Goal: Information Seeking & Learning: Learn about a topic

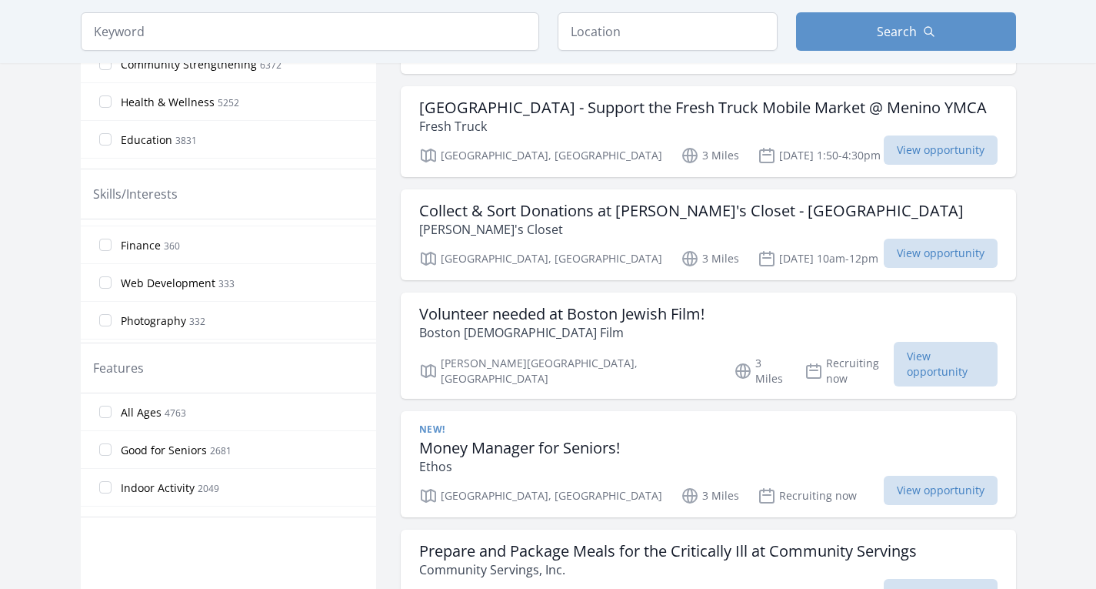
scroll to position [897, 0]
click at [139, 249] on span "Finance" at bounding box center [141, 246] width 40 height 15
click at [112, 249] on input "Finance 360" at bounding box center [105, 245] width 12 height 12
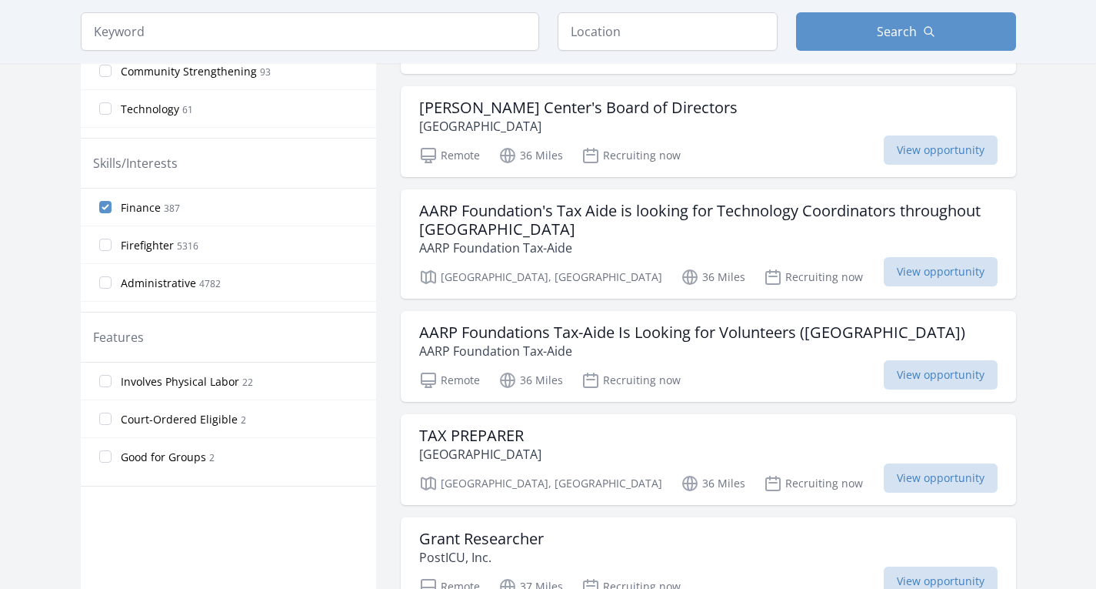
scroll to position [521, 0]
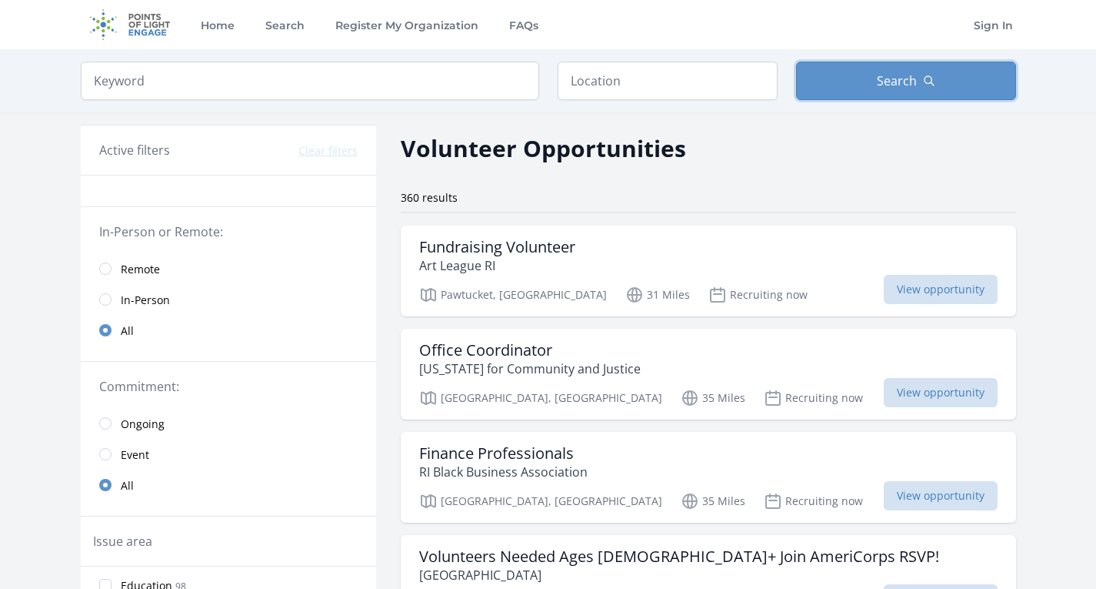
click at [858, 65] on button "Search" at bounding box center [906, 81] width 220 height 38
click at [152, 269] on span "Remote" at bounding box center [140, 269] width 39 height 15
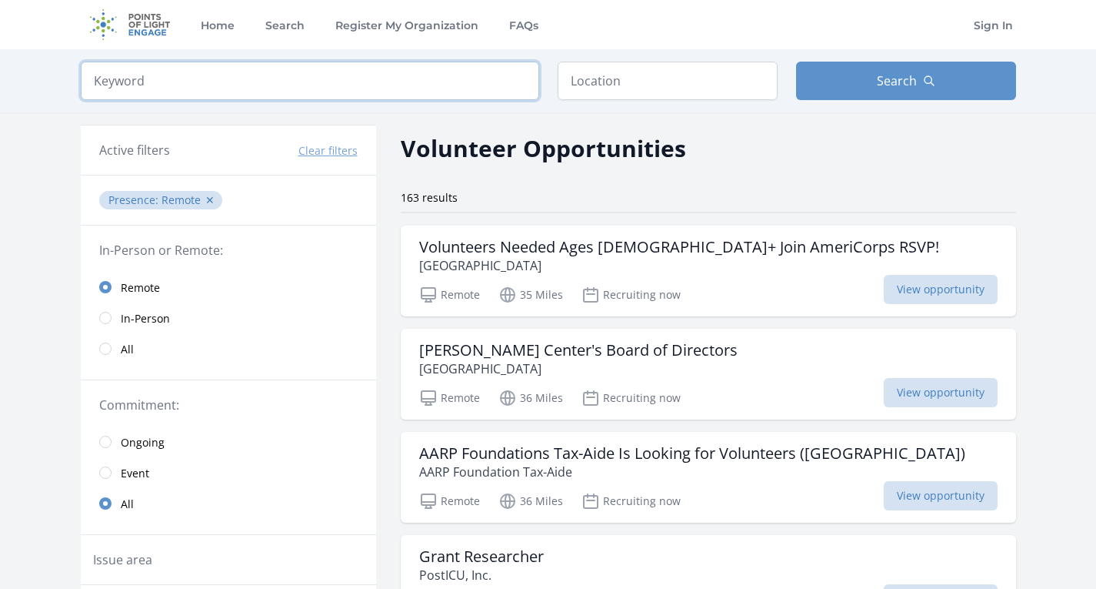
click at [270, 90] on input "search" at bounding box center [310, 81] width 459 height 38
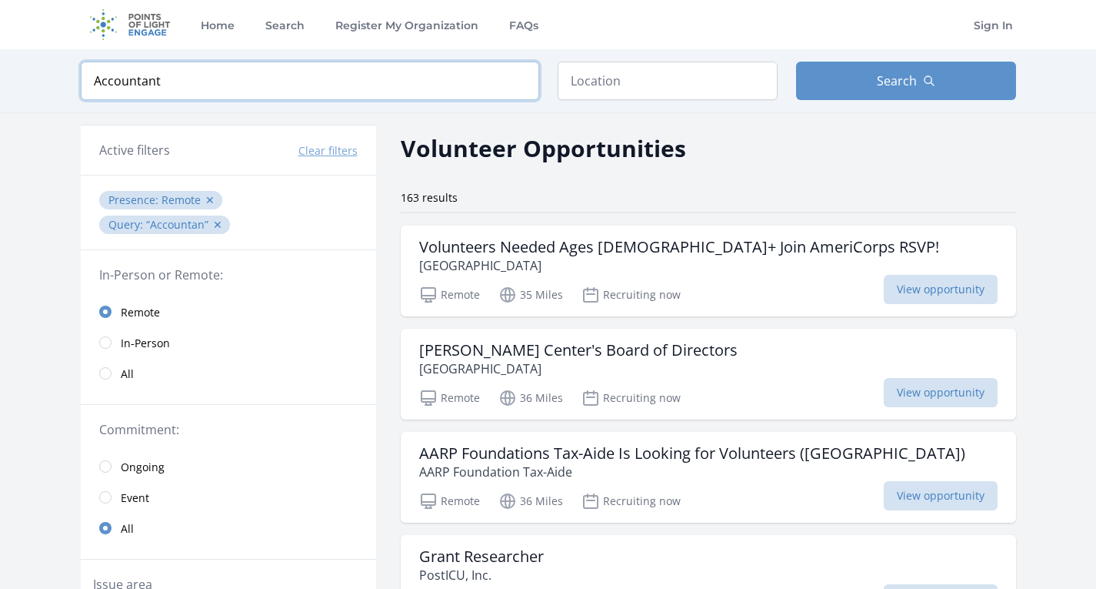
click button "submit" at bounding box center [0, 0] width 0 height 0
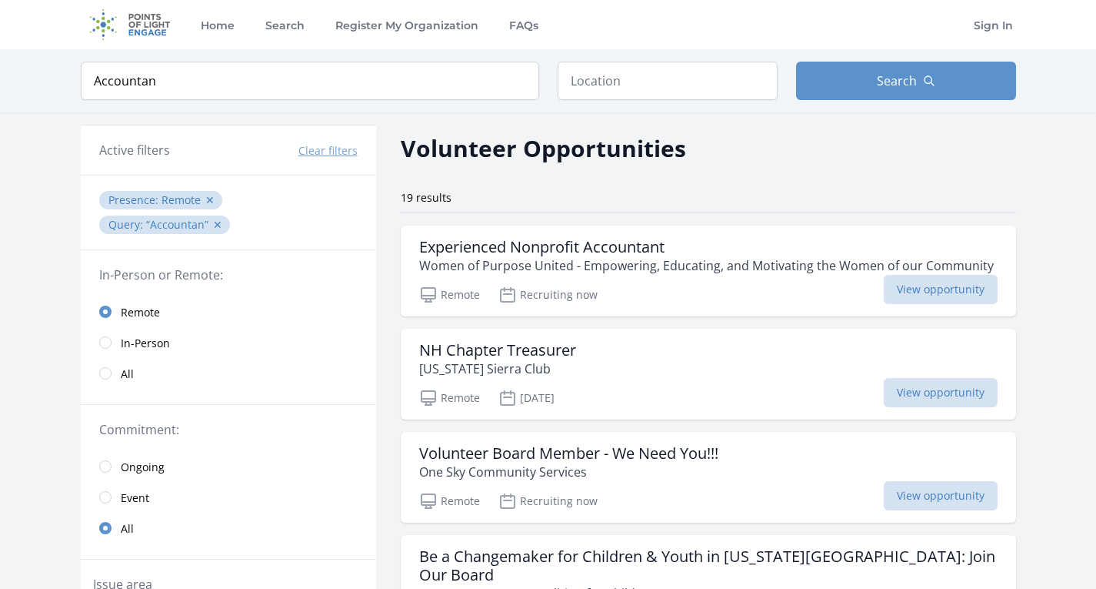
type input "Accountant"
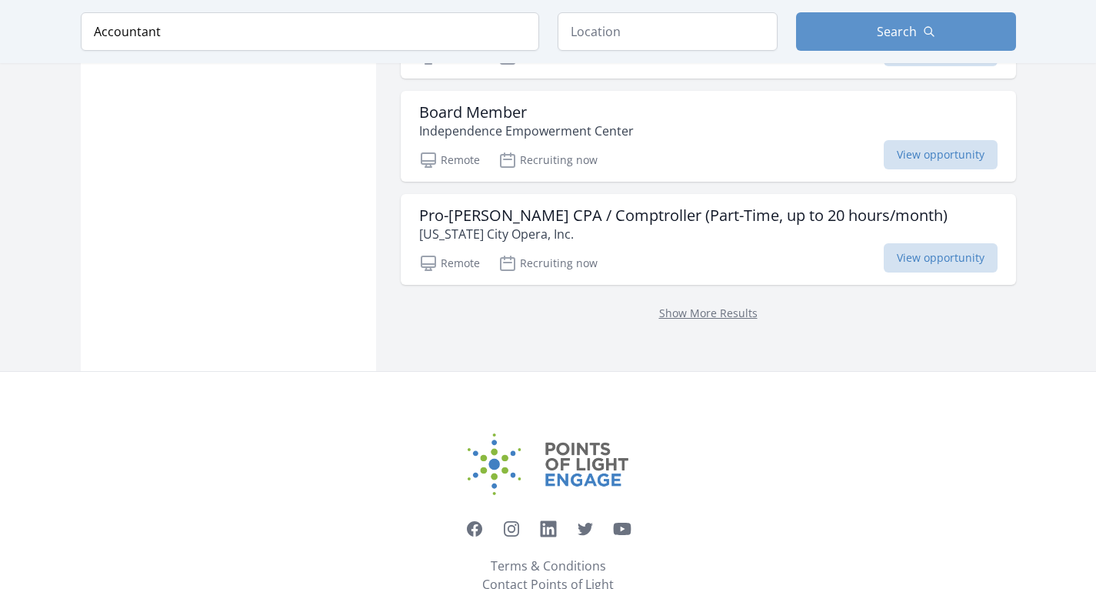
scroll to position [1626, 0]
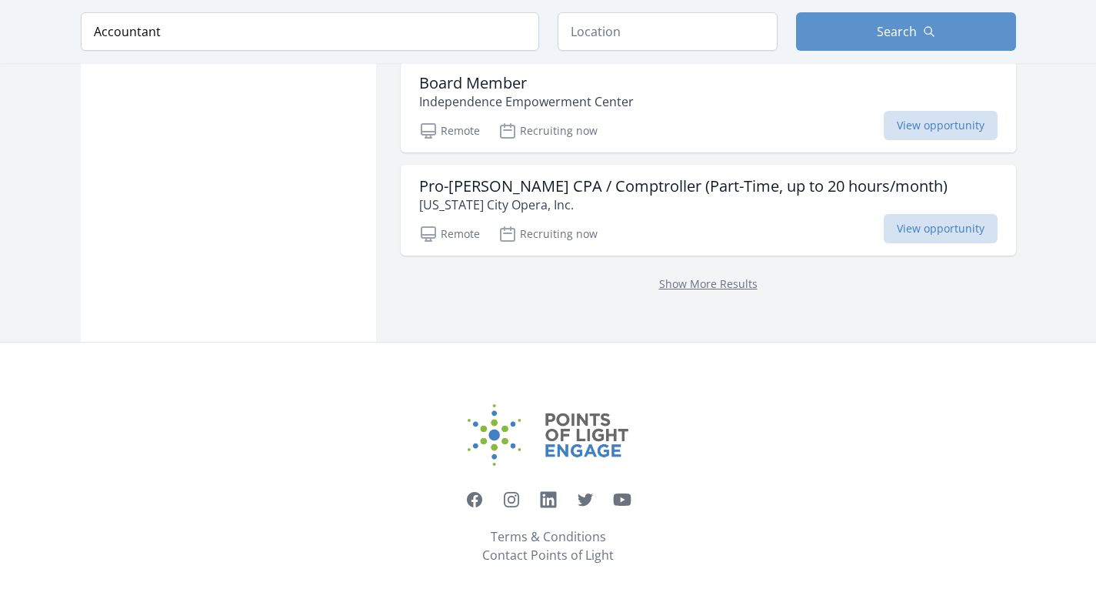
click at [693, 276] on link "Show More Results" at bounding box center [708, 283] width 98 height 15
click at [700, 276] on link "Show More Results" at bounding box center [708, 283] width 98 height 15
click at [698, 276] on link "Show More Results" at bounding box center [708, 283] width 98 height 15
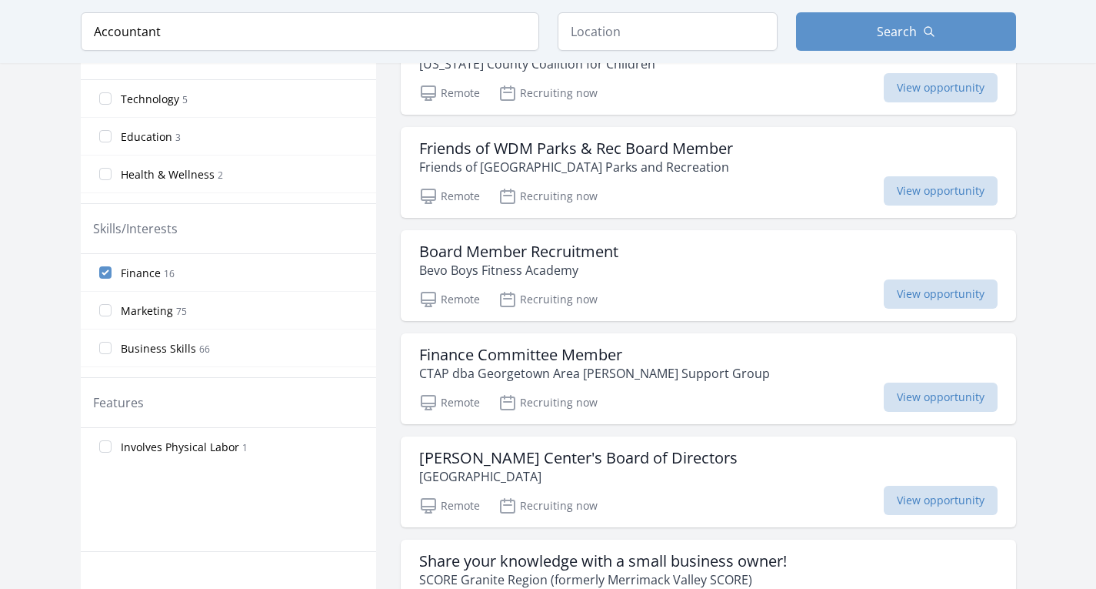
scroll to position [528, 0]
click at [111, 277] on input "Finance 16" at bounding box center [105, 274] width 12 height 12
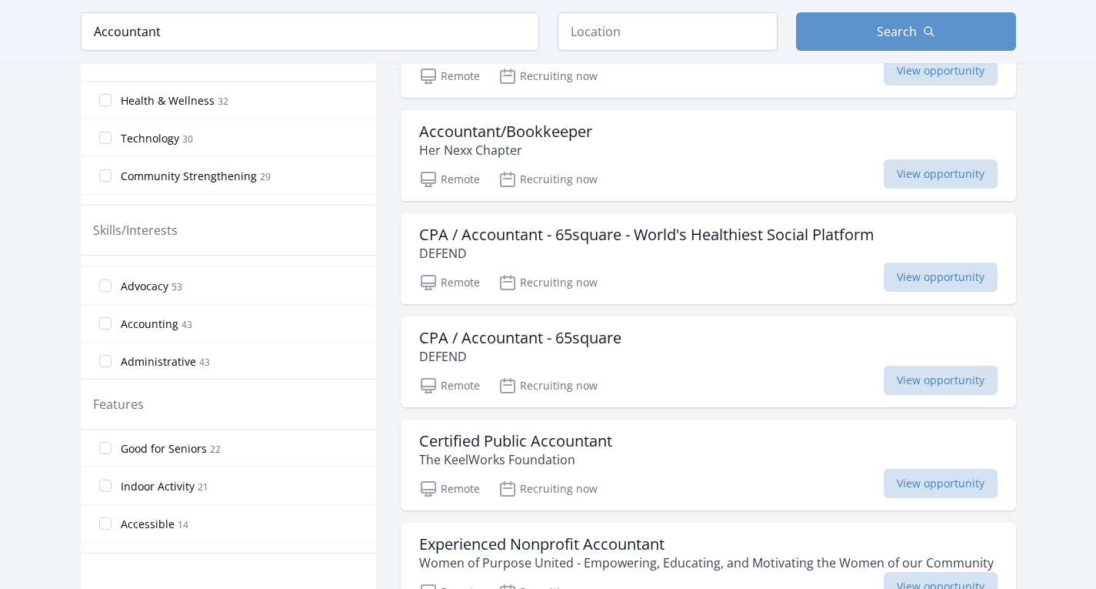
scroll to position [102, 0]
click at [105, 322] on input "Accounting 43" at bounding box center [105, 322] width 12 height 12
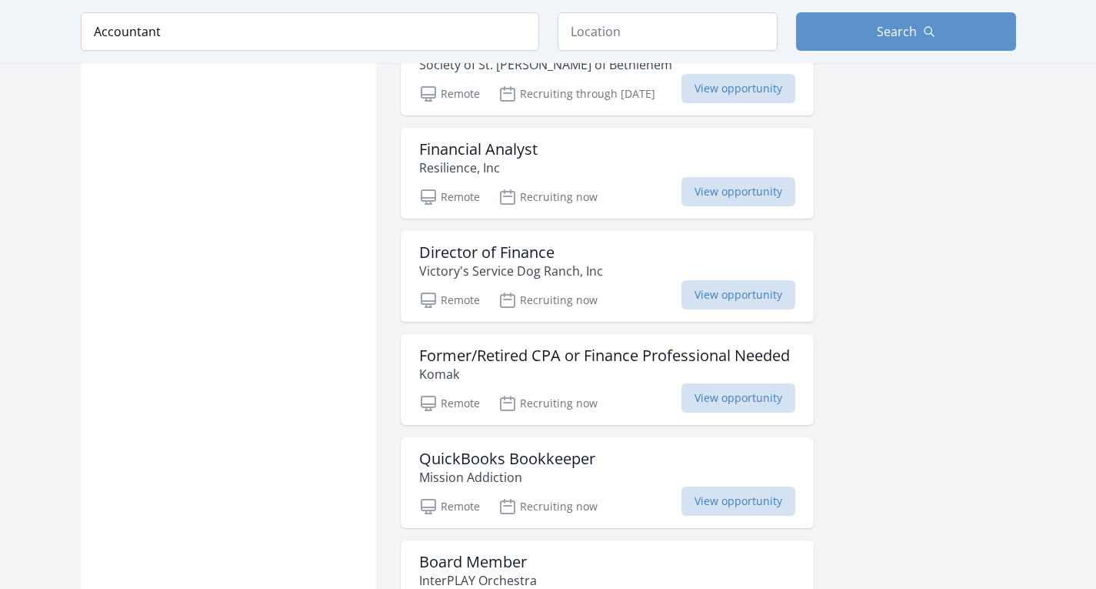
scroll to position [1130, 0]
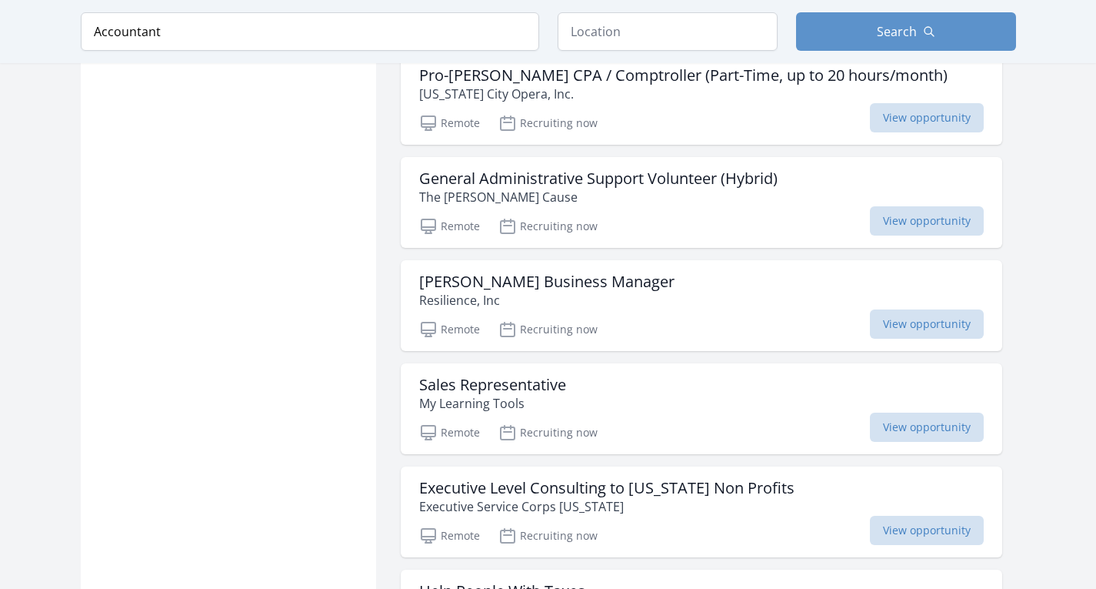
scroll to position [2545, 0]
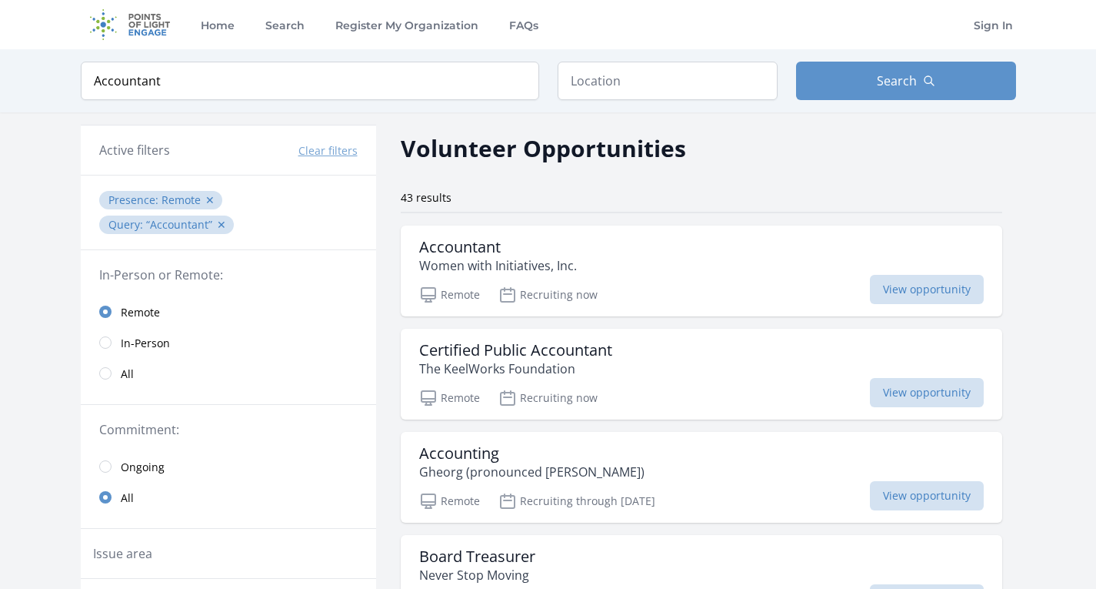
click at [513, 366] on p "The KeelWorks Foundation" at bounding box center [515, 368] width 193 height 18
click at [217, 220] on button "✕" at bounding box center [221, 224] width 9 height 15
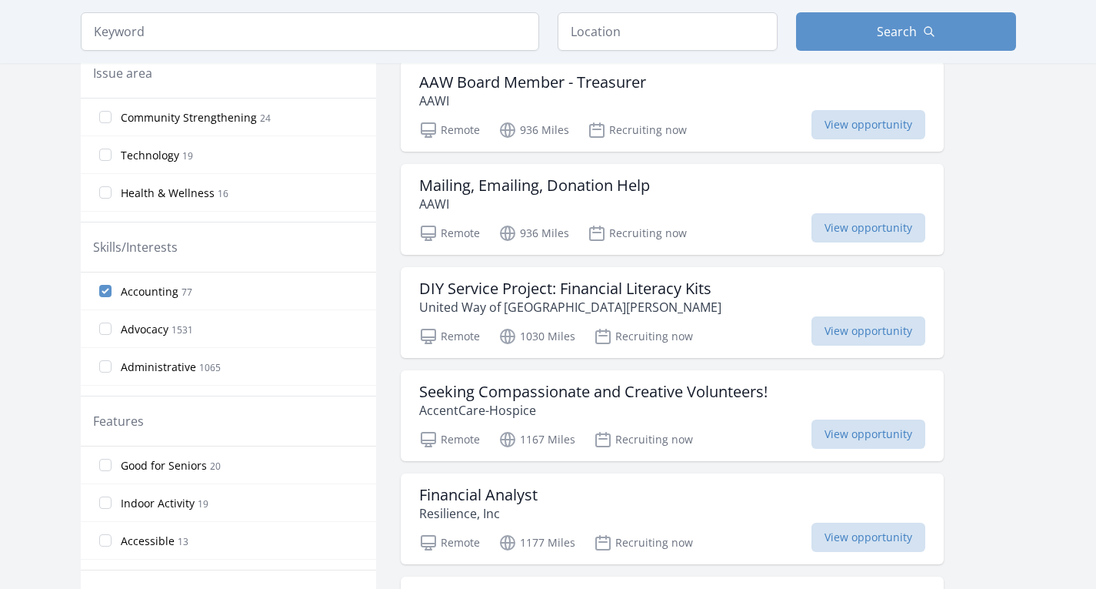
scroll to position [456, 0]
click at [104, 286] on input "Accounting 77" at bounding box center [105, 290] width 12 height 12
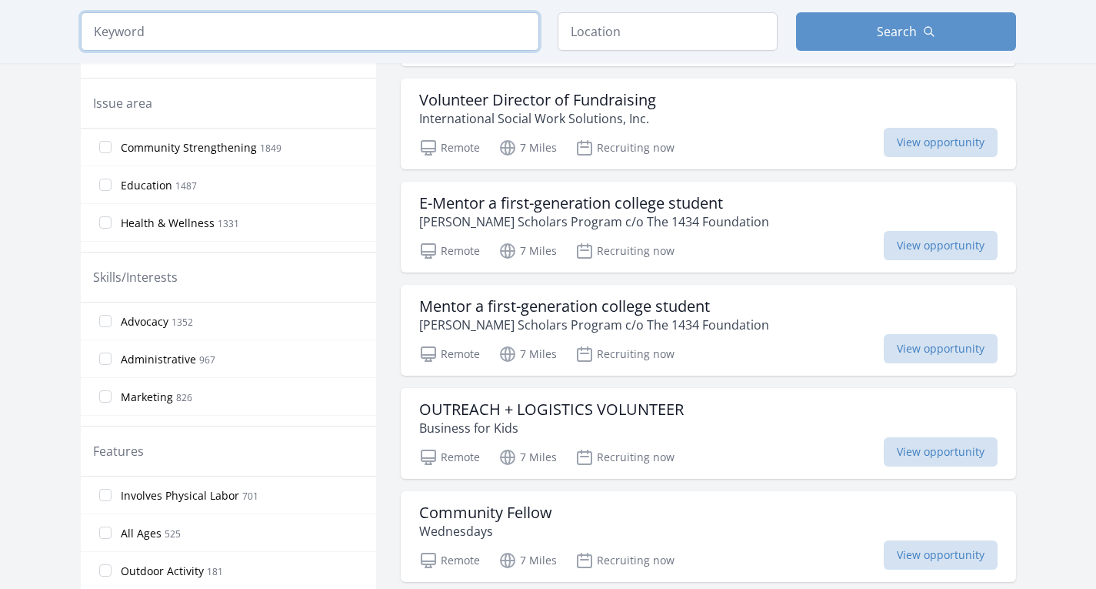
click at [178, 35] on input "search" at bounding box center [310, 31] width 459 height 38
type input "Data"
click button "submit" at bounding box center [0, 0] width 0 height 0
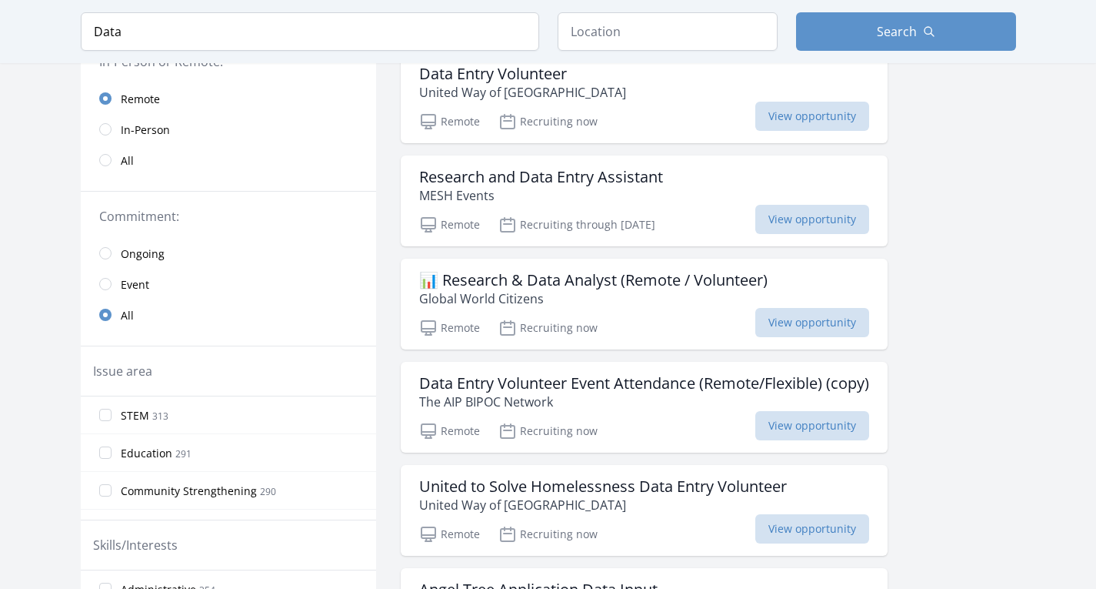
scroll to position [191, 0]
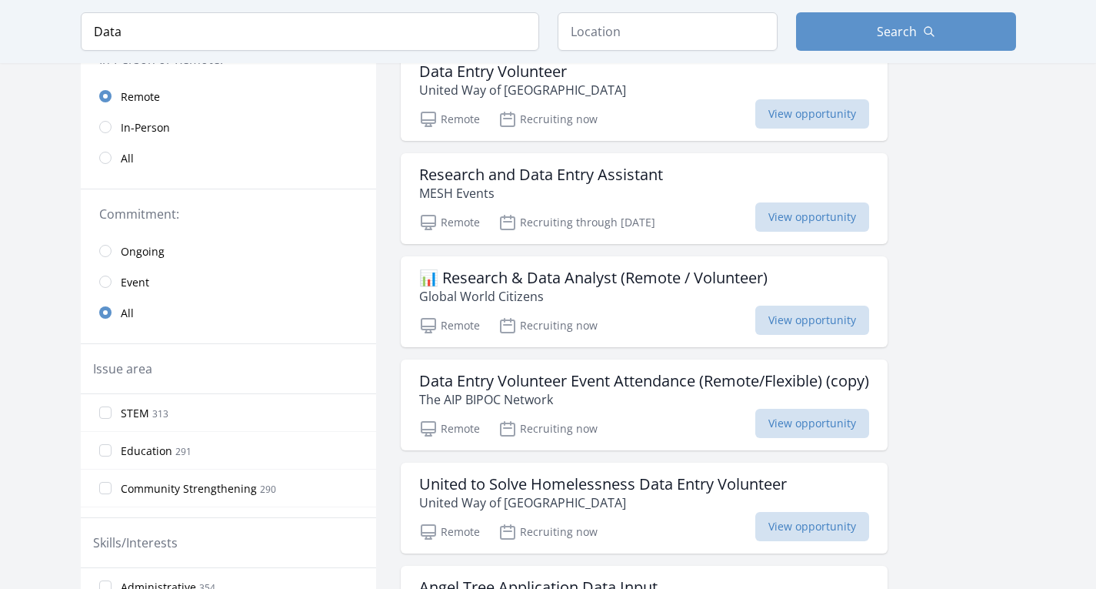
click at [590, 285] on h3 "📊 Research & Data Analyst (Remote / Volunteer)" at bounding box center [593, 278] width 349 height 18
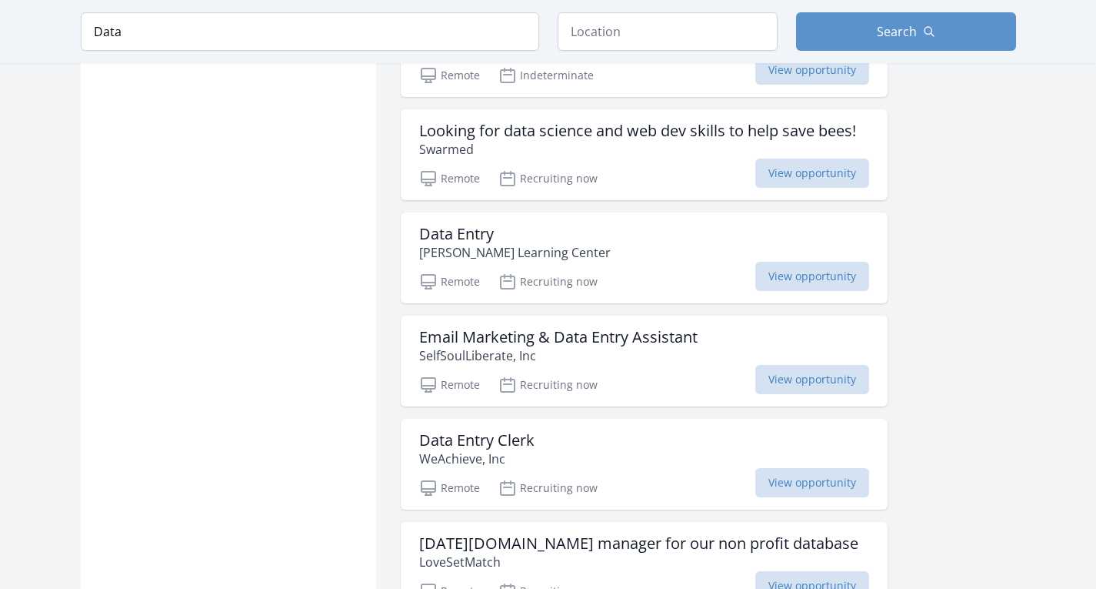
scroll to position [1474, 0]
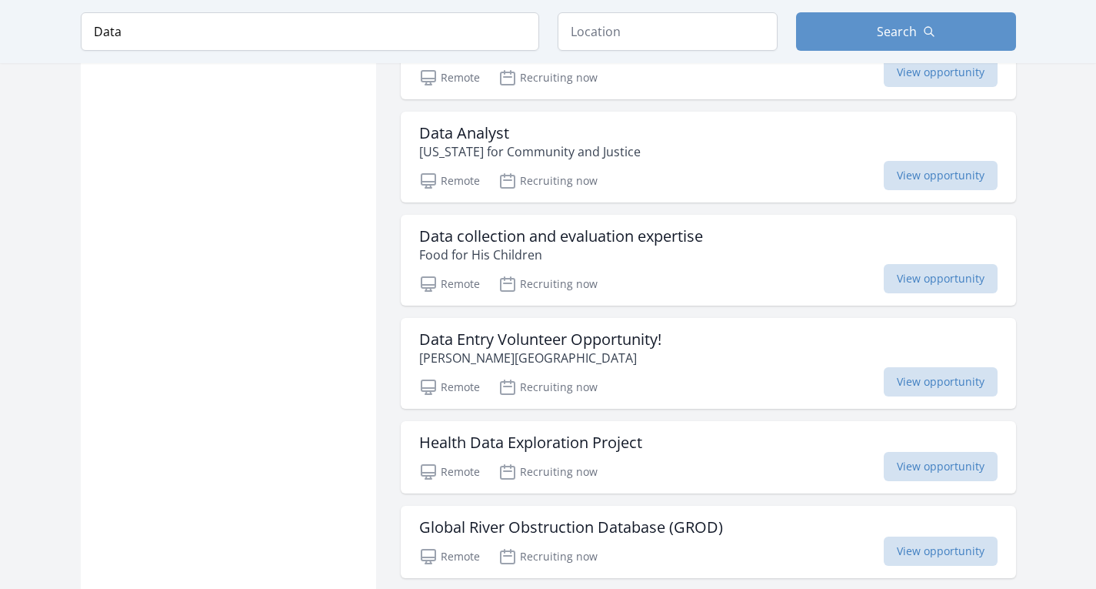
scroll to position [4148, 0]
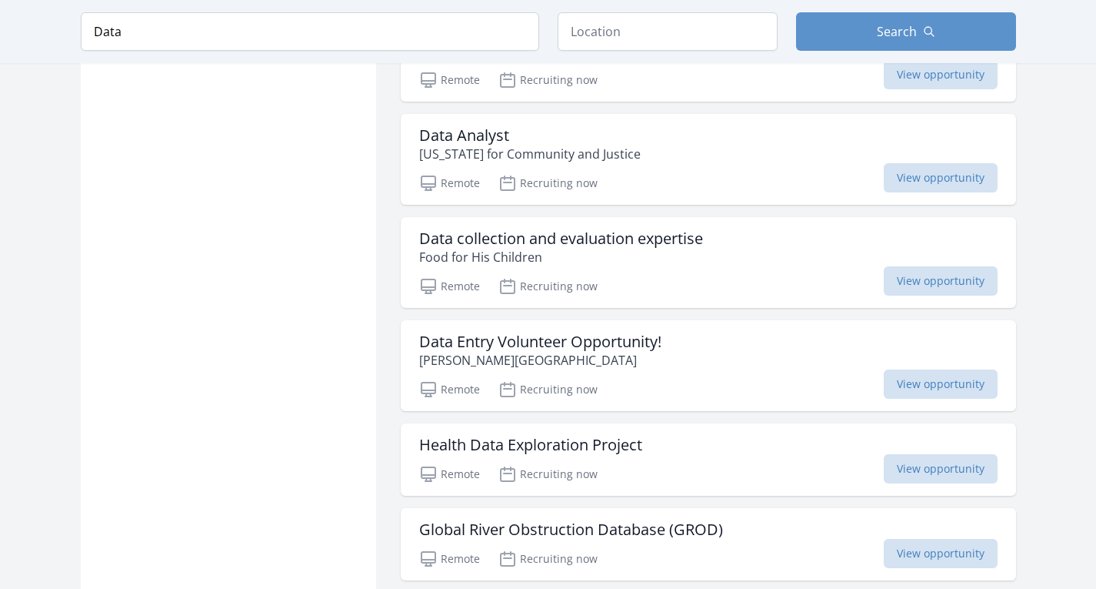
click at [571, 127] on h3 "Data Analyst" at bounding box center [530, 135] width 222 height 18
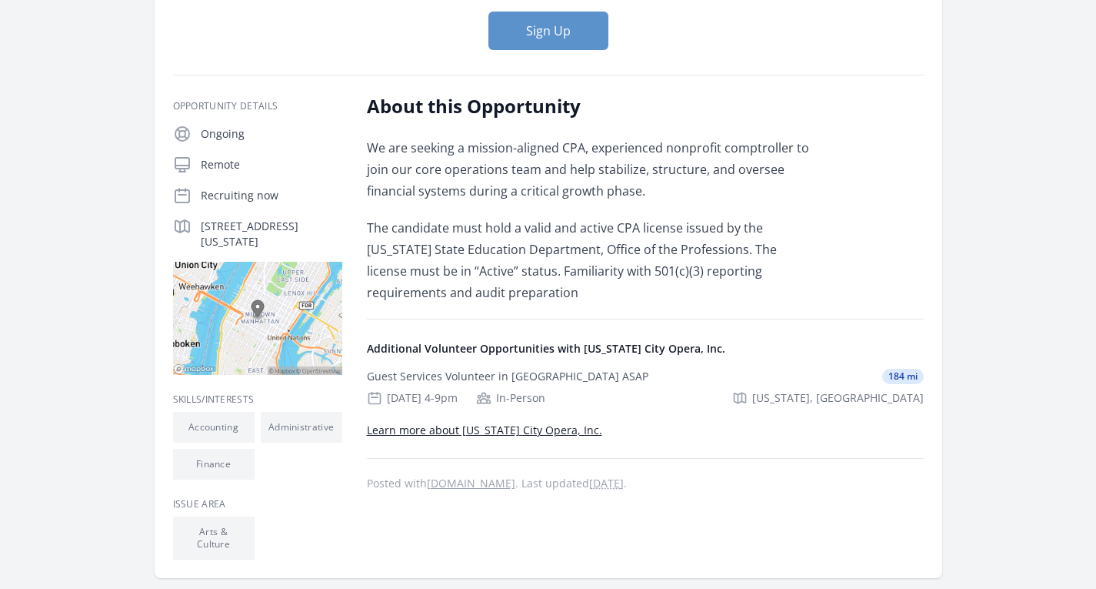
scroll to position [241, 0]
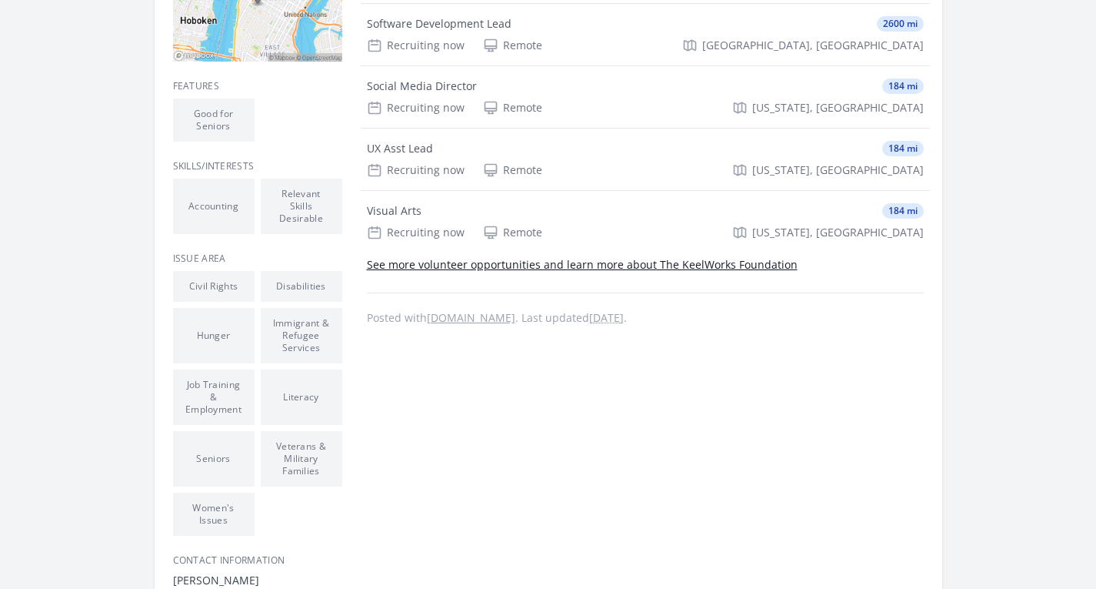
scroll to position [513, 0]
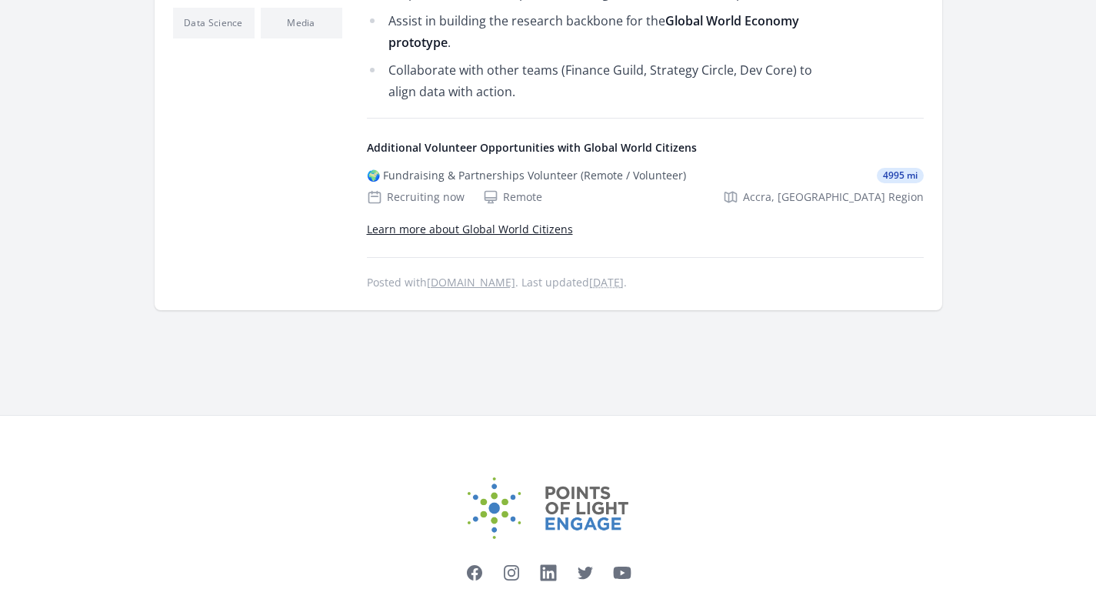
scroll to position [677, 0]
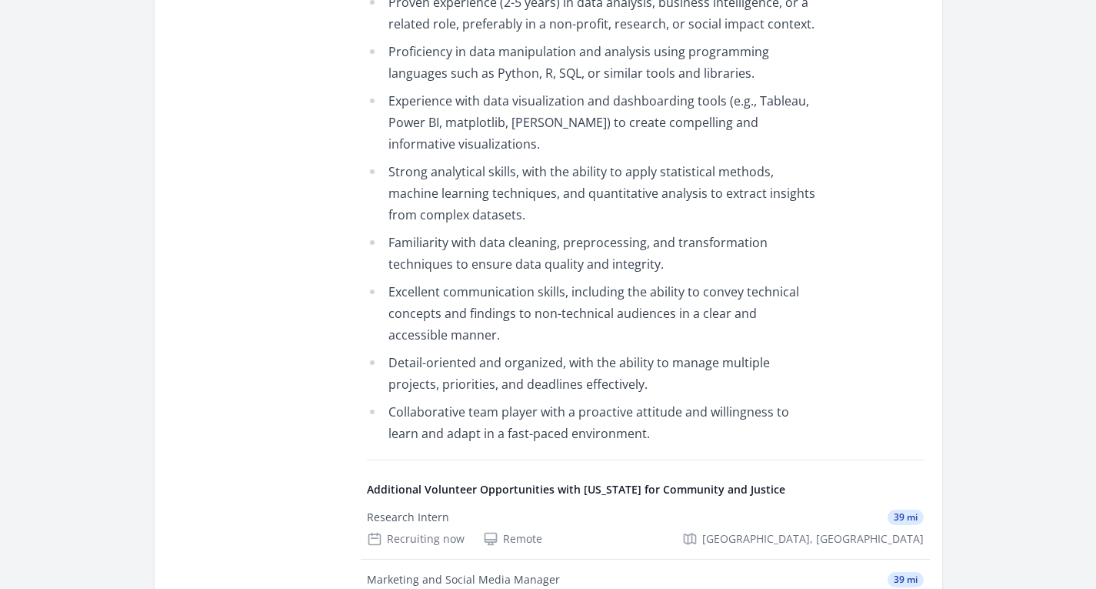
scroll to position [1118, 0]
